Goal: Transaction & Acquisition: Book appointment/travel/reservation

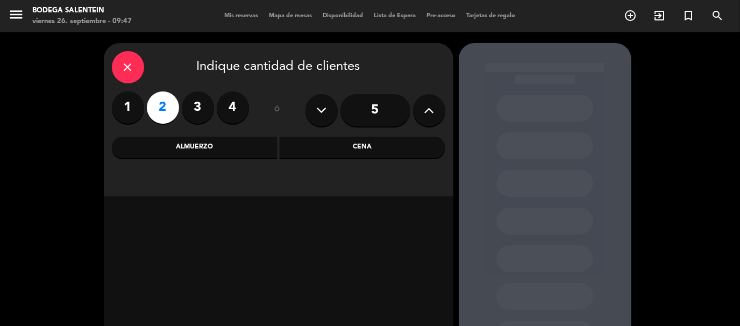
click at [212, 149] on div "Almuerzo" at bounding box center [195, 148] width 166 height 22
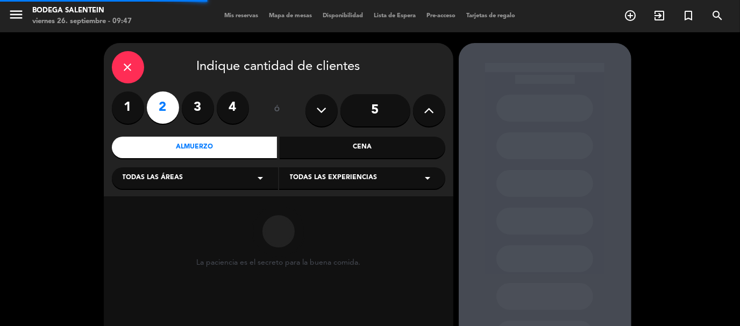
click at [201, 180] on div "Todas las áreas arrow_drop_down" at bounding box center [195, 178] width 166 height 22
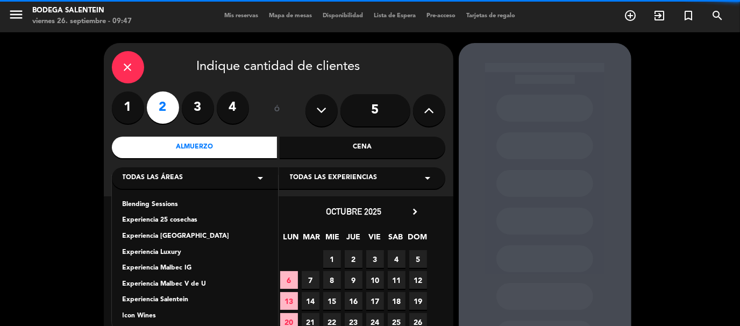
drag, startPoint x: 169, startPoint y: 301, endPoint x: 185, endPoint y: 285, distance: 22.8
click at [169, 302] on div "Experiencia Salentein" at bounding box center [195, 300] width 145 height 11
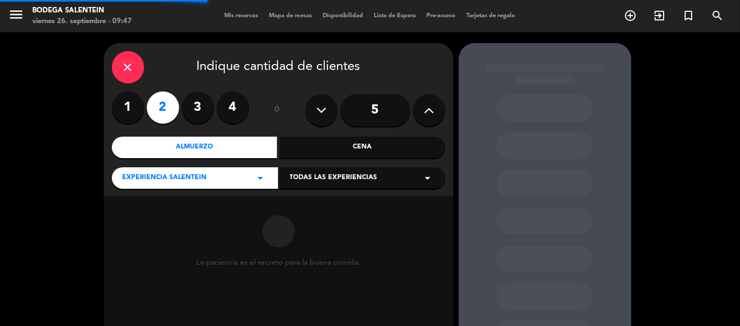
click at [341, 184] on div "Todas las experiencias arrow_drop_down" at bounding box center [362, 178] width 166 height 22
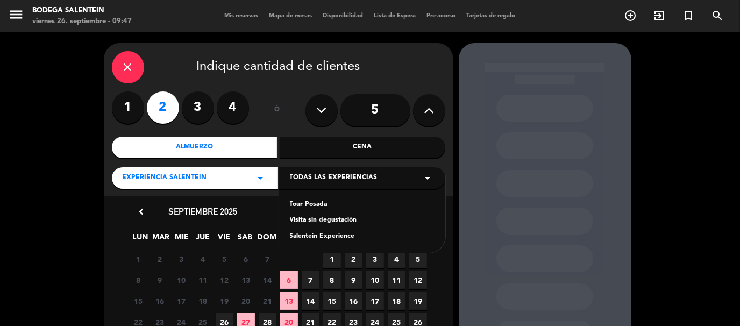
click at [321, 202] on div "Tour Posada" at bounding box center [362, 204] width 145 height 11
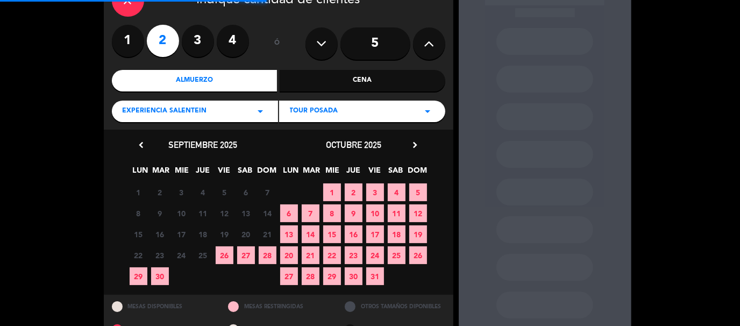
scroll to position [91, 0]
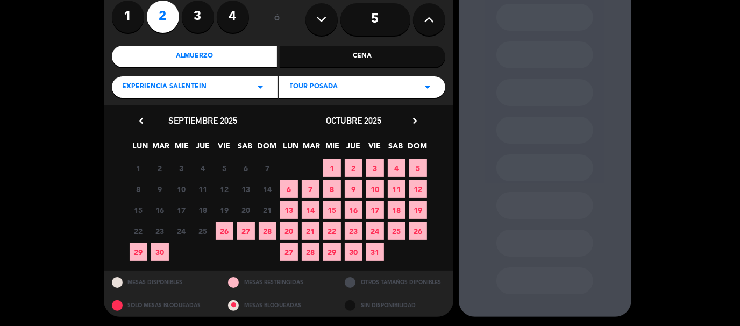
click at [417, 120] on icon "chevron_right" at bounding box center [415, 120] width 11 height 11
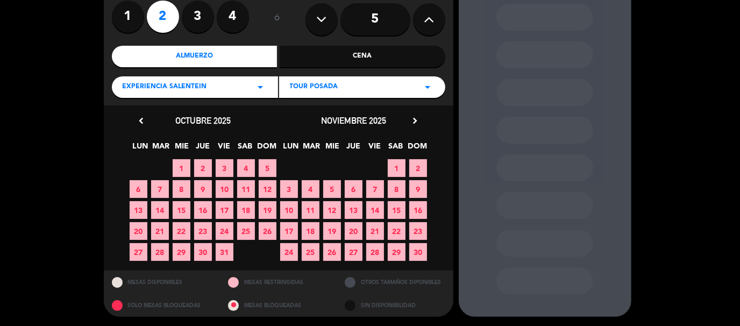
click at [416, 120] on icon "chevron_right" at bounding box center [415, 120] width 11 height 11
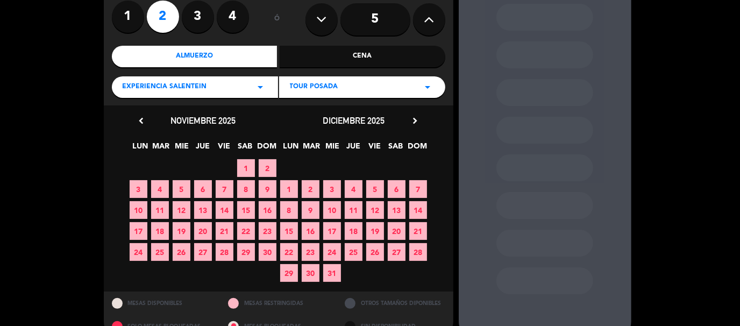
click at [396, 231] on span "20" at bounding box center [397, 231] width 18 height 18
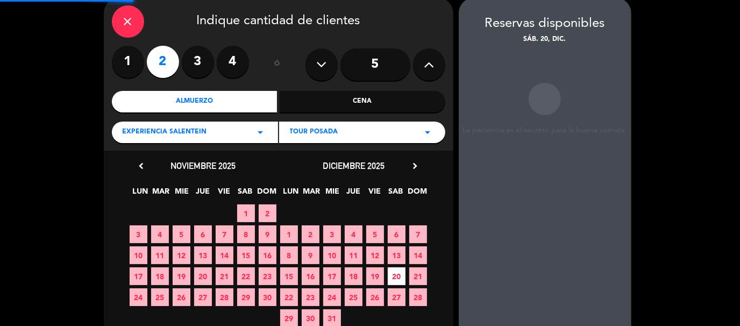
scroll to position [43, 0]
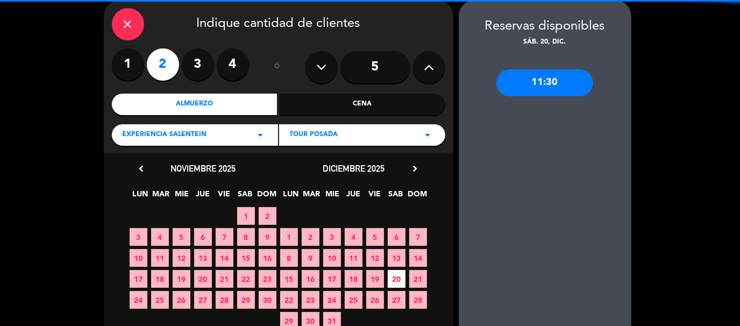
click at [550, 75] on div "11:30" at bounding box center [544, 82] width 97 height 27
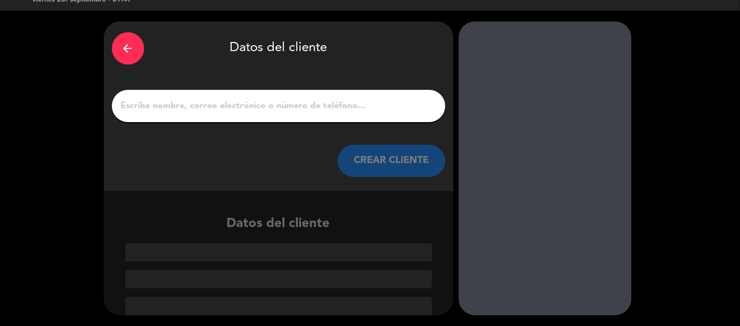
click at [307, 99] on input "1" at bounding box center [278, 105] width 317 height 15
paste input "[PERSON_NAME]"
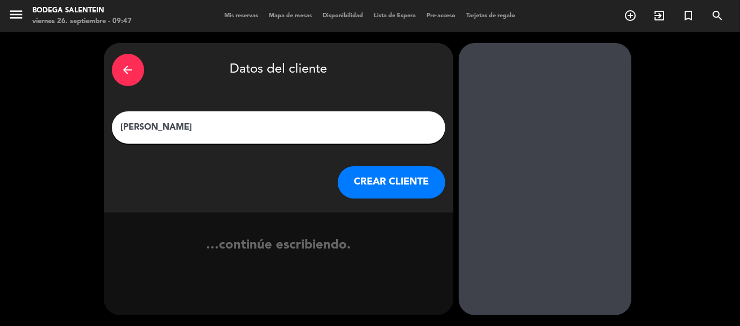
type input "[PERSON_NAME]"
click at [373, 187] on button "CREAR CLIENTE" at bounding box center [392, 182] width 108 height 32
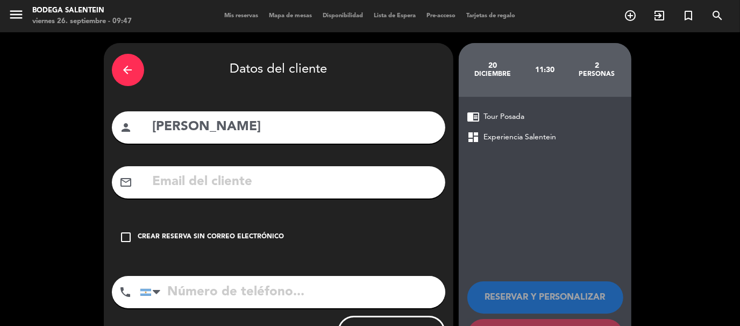
click at [271, 180] on input "text" at bounding box center [294, 182] width 285 height 22
paste input "[EMAIL_ADDRESS][DOMAIN_NAME]"
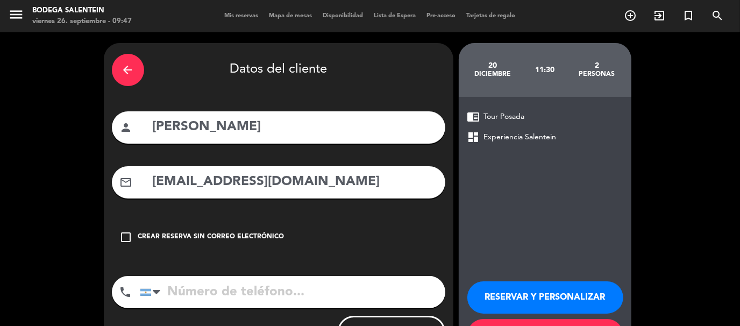
scroll to position [48, 0]
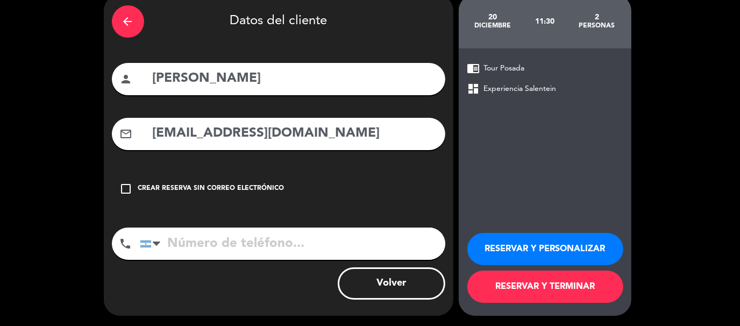
type input "[EMAIL_ADDRESS][DOMAIN_NAME]"
click at [232, 241] on input "tel" at bounding box center [292, 243] width 305 height 32
paste input "[PHONE_NUMBER]"
type input "[PHONE_NUMBER]"
click at [525, 290] on button "RESERVAR Y TERMINAR" at bounding box center [545, 286] width 156 height 32
